Goal: Task Accomplishment & Management: Use online tool/utility

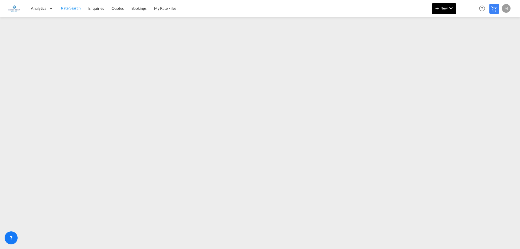
click at [440, 10] on md-icon "icon-plus 400-fg" at bounding box center [437, 8] width 7 height 7
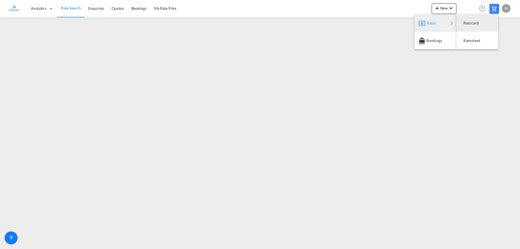
click at [434, 23] on span "Rates" at bounding box center [430, 23] width 7 height 11
click at [470, 41] on span "Ratesheet" at bounding box center [467, 40] width 6 height 11
click at [72, 7] on span "Rate Search" at bounding box center [71, 8] width 20 height 5
